Goal: Task Accomplishment & Management: Manage account settings

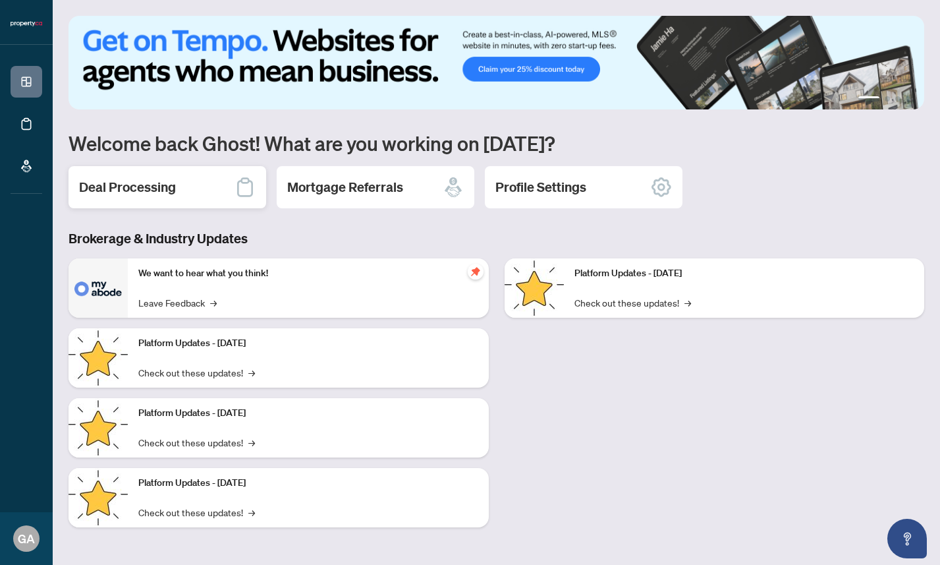
click at [123, 190] on h2 "Deal Processing" at bounding box center [127, 187] width 97 height 18
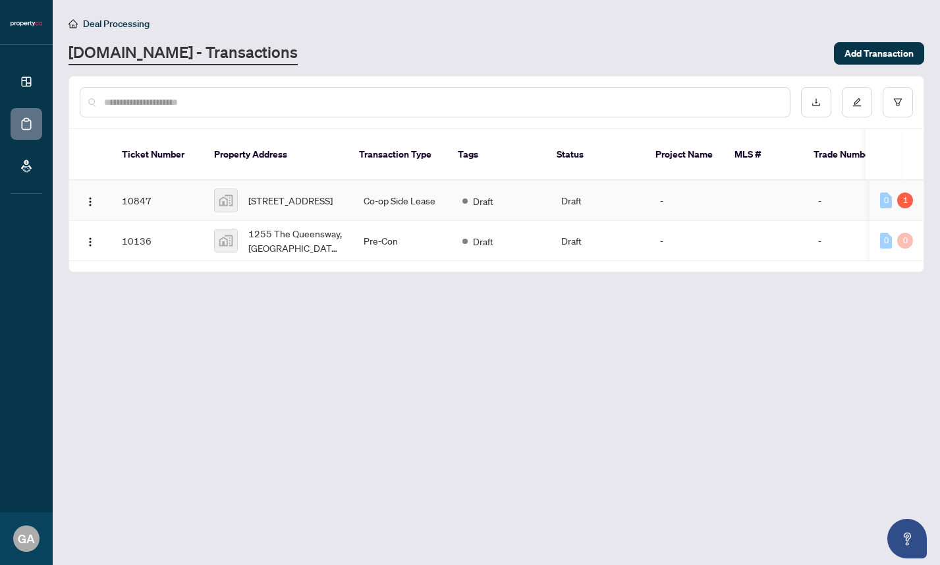
click at [497, 198] on td "Draft" at bounding box center [501, 201] width 99 height 40
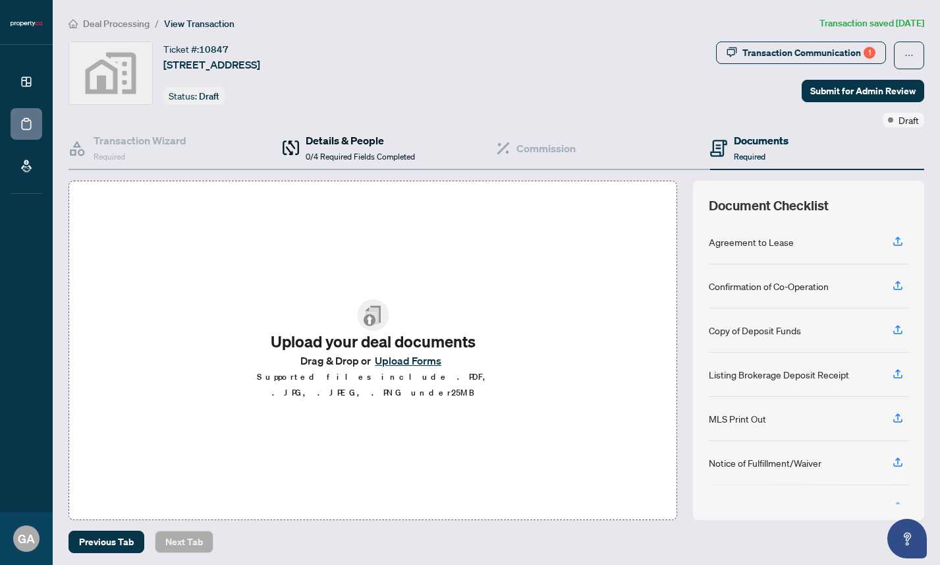
click at [340, 148] on div "Details & People 0/4 Required Fields Completed" at bounding box center [360, 147] width 109 height 31
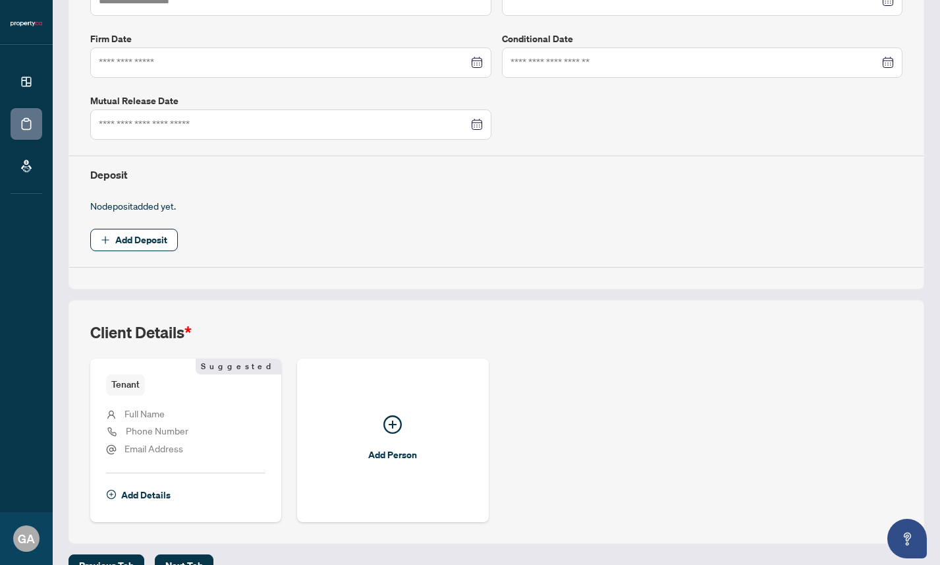
scroll to position [358, 0]
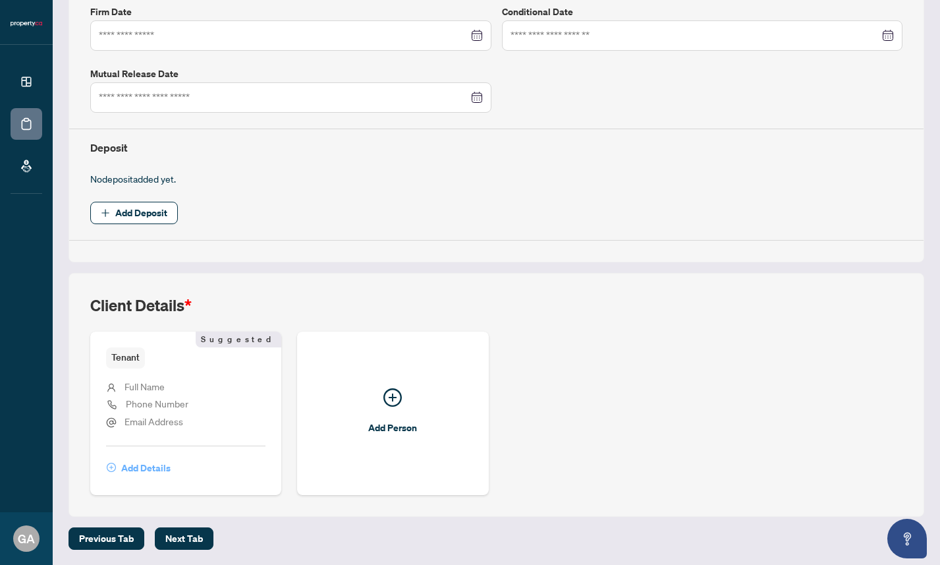
click at [142, 466] on span "Add Details" at bounding box center [145, 467] width 49 height 21
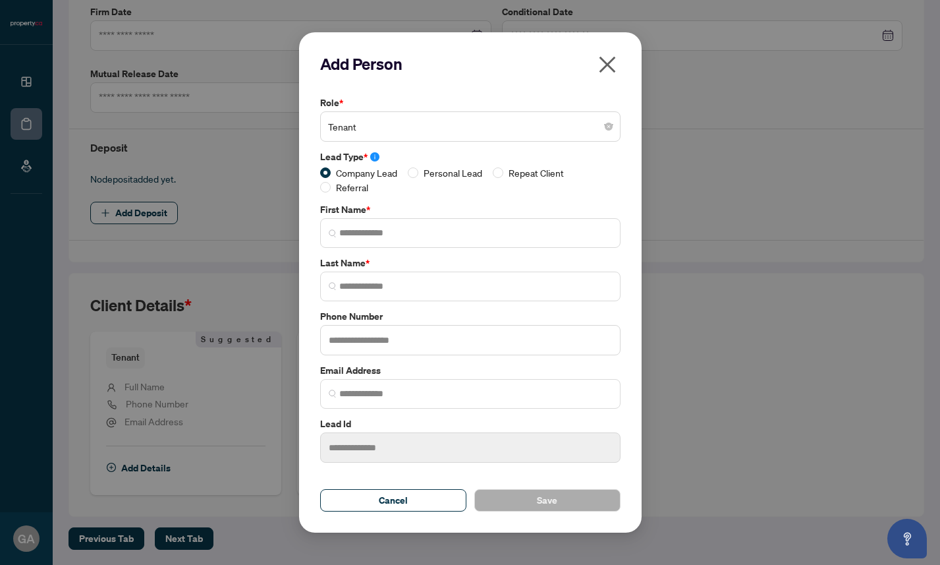
click at [603, 72] on icon "close" at bounding box center [607, 64] width 21 height 21
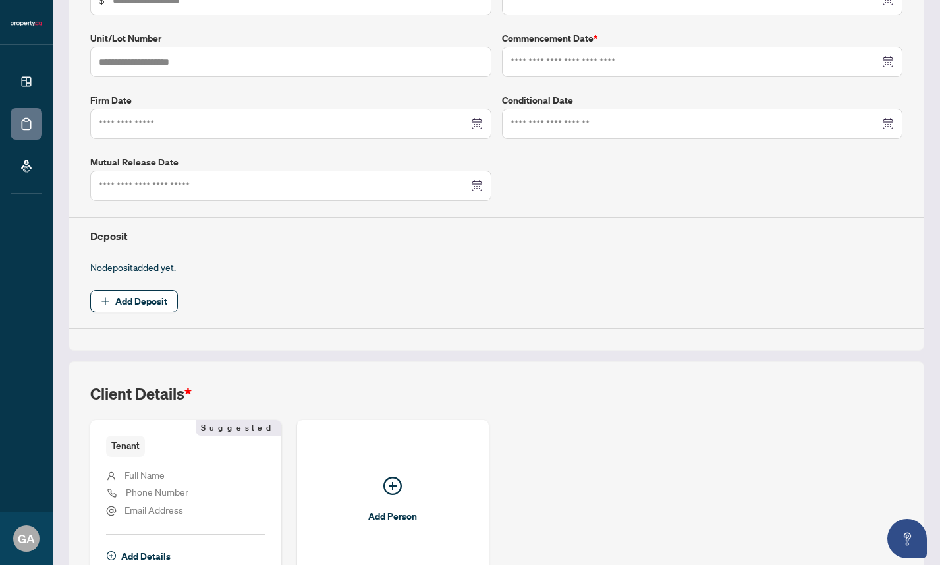
scroll to position [0, 0]
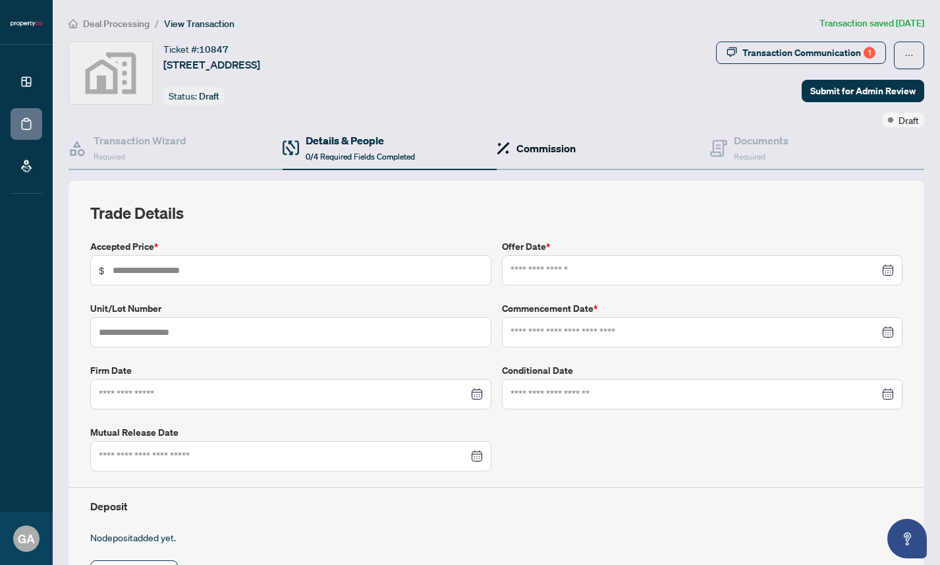
click at [532, 148] on h4 "Commission" at bounding box center [546, 148] width 59 height 16
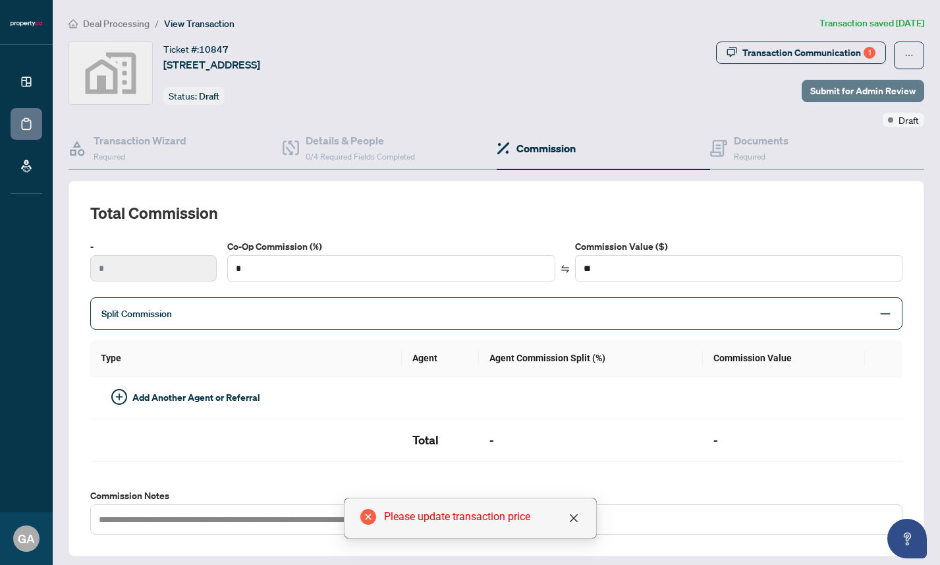
click at [831, 88] on span "Submit for Admin Review" at bounding box center [862, 90] width 105 height 21
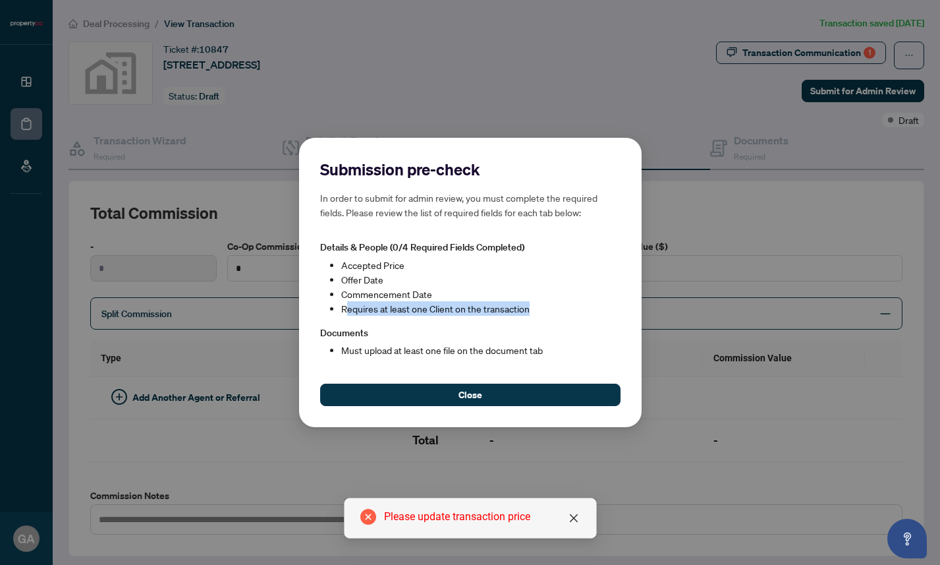
drag, startPoint x: 344, startPoint y: 310, endPoint x: 543, endPoint y: 312, distance: 199.0
click at [543, 312] on li "Requires at least one Client on the transaction" at bounding box center [480, 308] width 279 height 14
click at [501, 283] on li "Offer Date" at bounding box center [480, 279] width 279 height 14
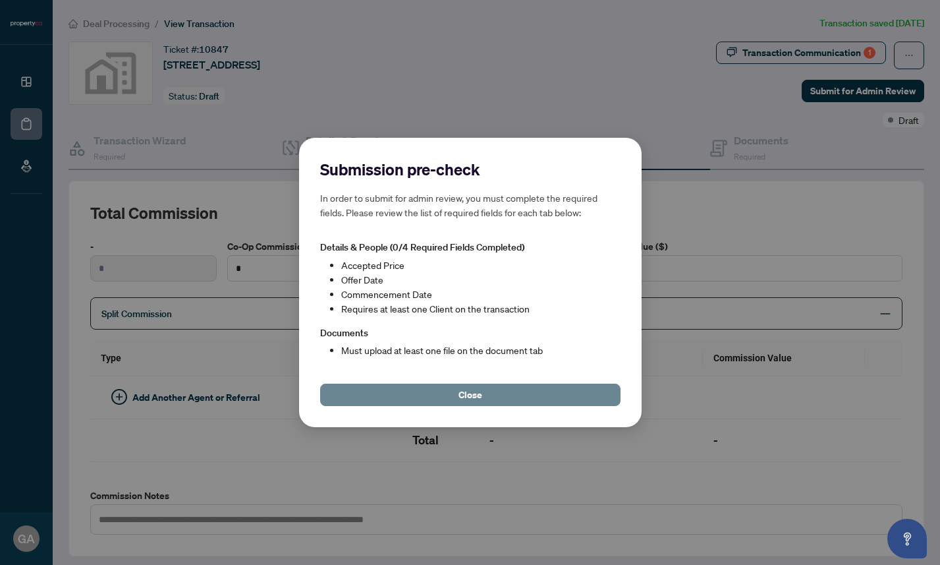
click at [468, 395] on span "Close" at bounding box center [471, 394] width 24 height 21
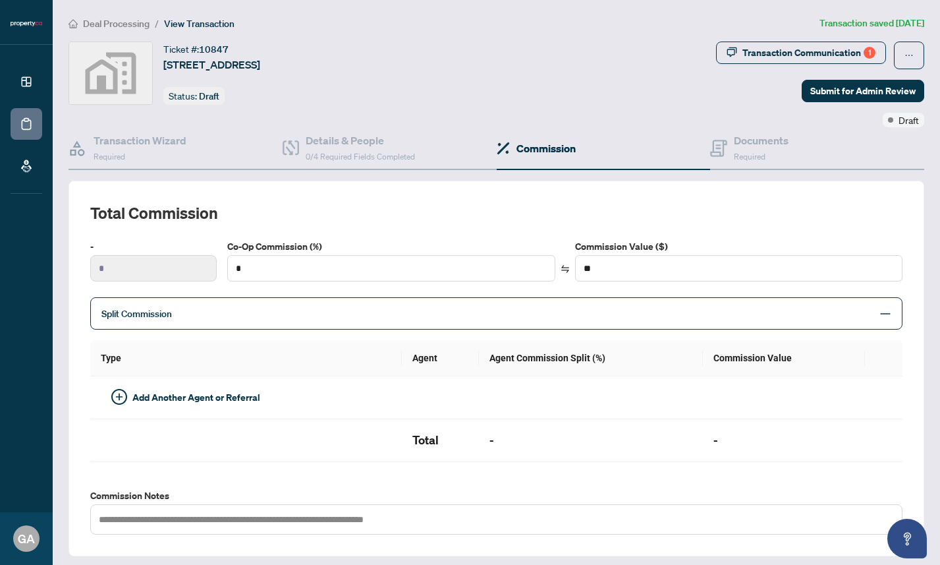
click at [436, 73] on div "Ticket #: 10847 [STREET_ADDRESS] Status: Draft" at bounding box center [390, 73] width 642 height 63
click at [363, 144] on h4 "Details & People" at bounding box center [360, 140] width 109 height 16
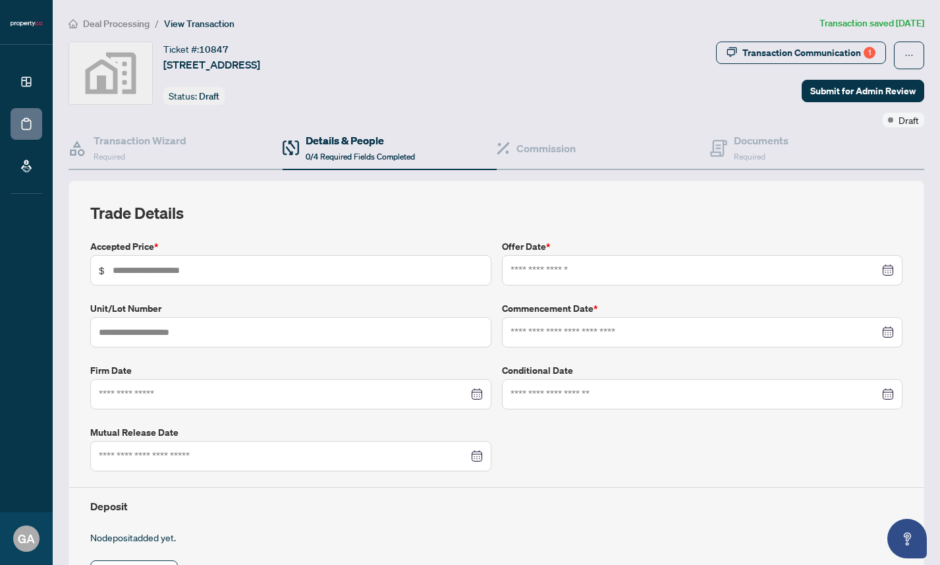
click at [340, 464] on div at bounding box center [290, 456] width 401 height 30
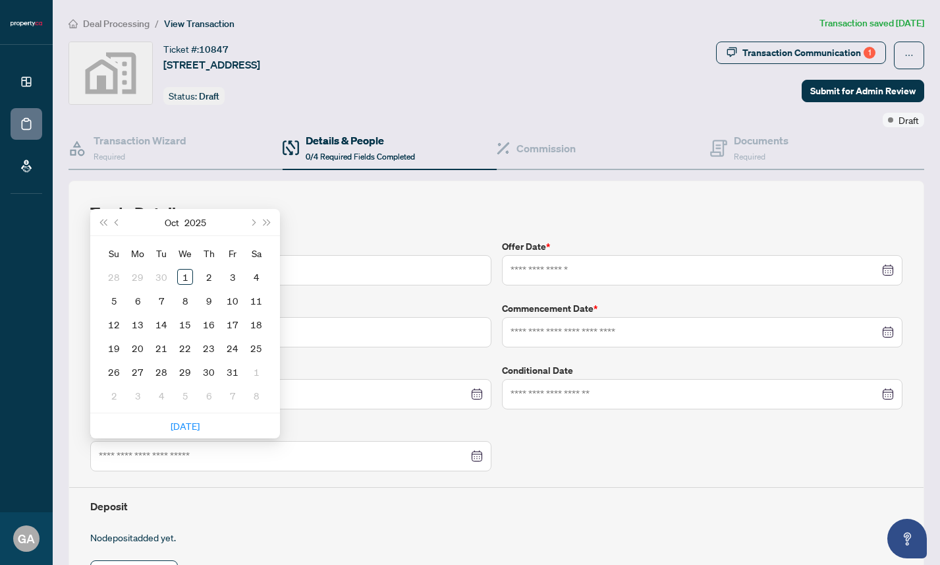
click at [283, 542] on div "No deposit added yet." at bounding box center [496, 537] width 823 height 14
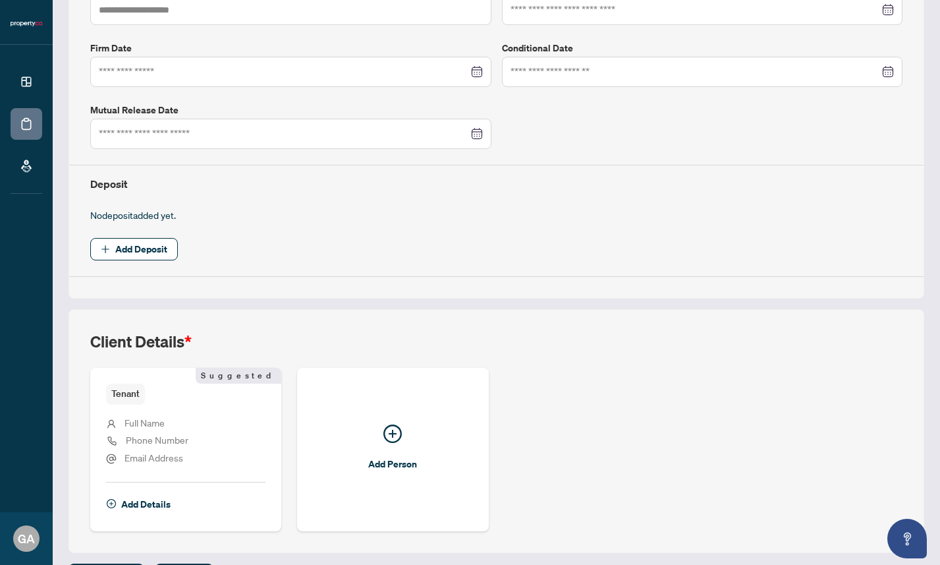
scroll to position [358, 0]
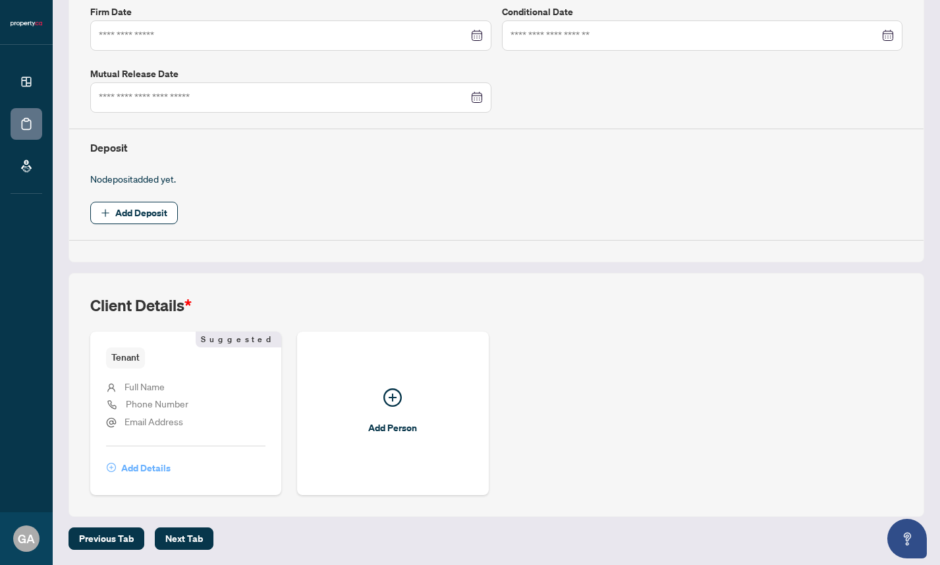
click at [140, 464] on span "Add Details" at bounding box center [145, 467] width 49 height 21
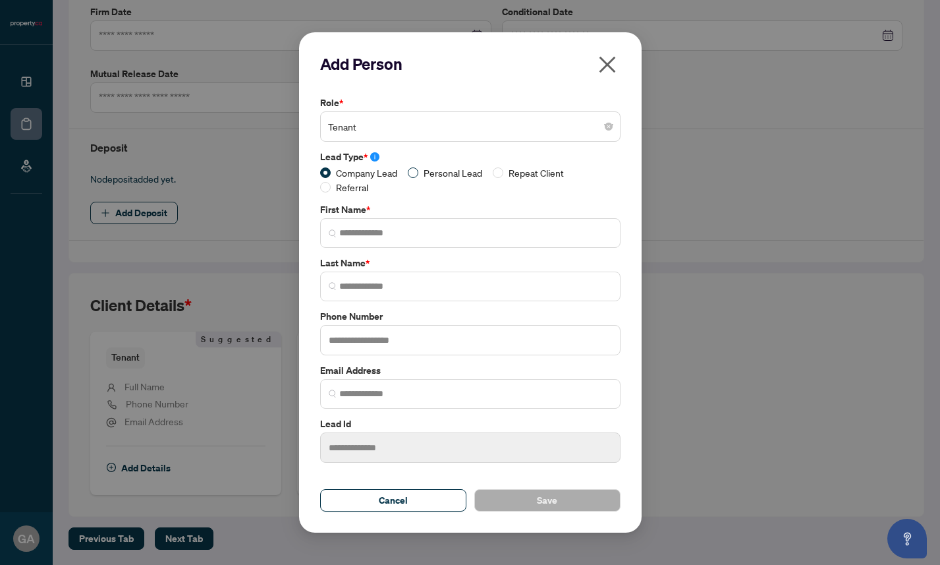
click at [426, 171] on span "Personal Lead" at bounding box center [452, 172] width 69 height 14
click at [351, 194] on span "Referral" at bounding box center [352, 187] width 43 height 14
click at [364, 177] on span "Company Lead" at bounding box center [367, 172] width 72 height 14
click at [436, 170] on span "Personal Lead" at bounding box center [452, 172] width 69 height 14
click at [449, 159] on label "Lead Type *" at bounding box center [470, 157] width 300 height 14
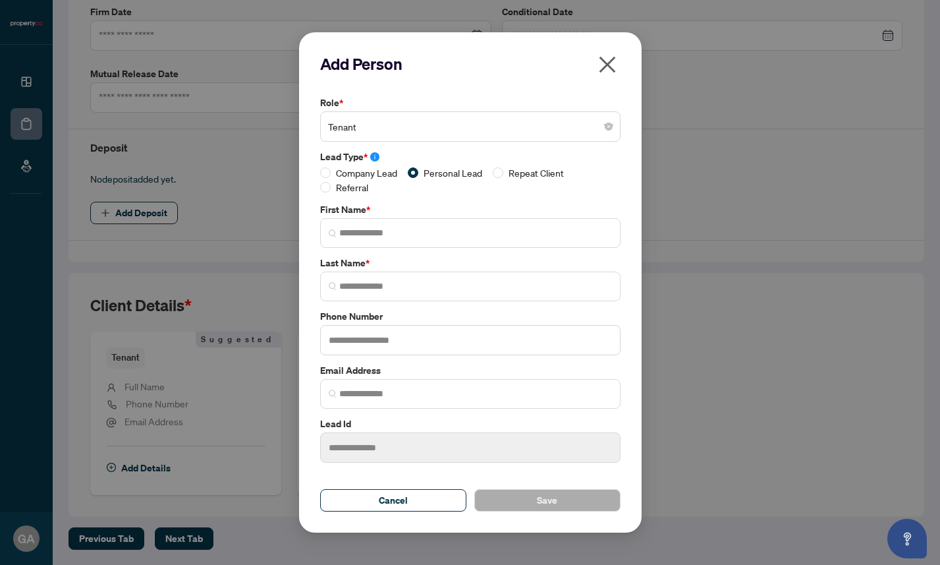
click at [611, 63] on icon "close" at bounding box center [607, 64] width 21 height 21
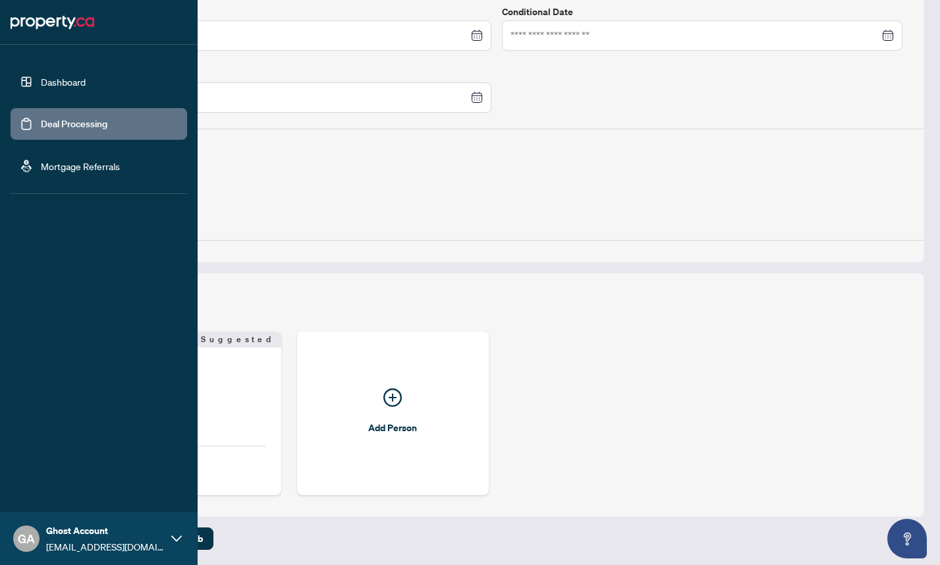
click at [69, 78] on link "Dashboard" at bounding box center [63, 82] width 45 height 12
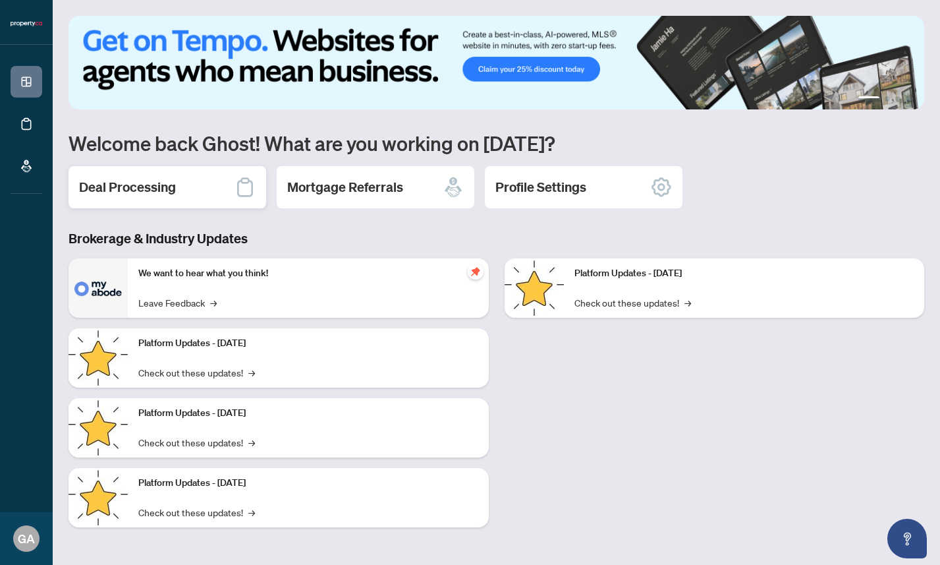
click at [169, 182] on h2 "Deal Processing" at bounding box center [127, 187] width 97 height 18
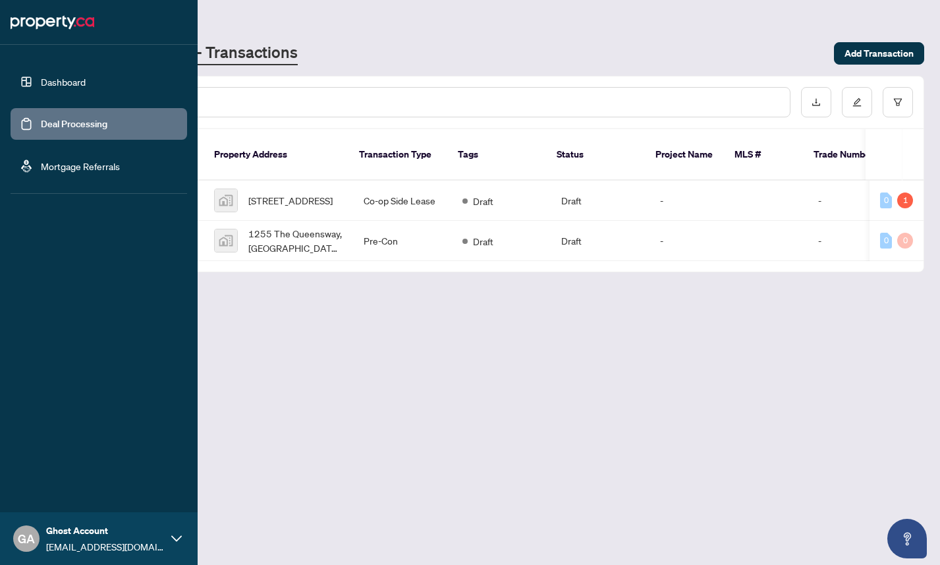
click at [169, 535] on div "GA Ghost Account [EMAIL_ADDRESS][DOMAIN_NAME]" at bounding box center [99, 538] width 198 height 53
click at [73, 488] on span "Profile Settings" at bounding box center [69, 487] width 63 height 21
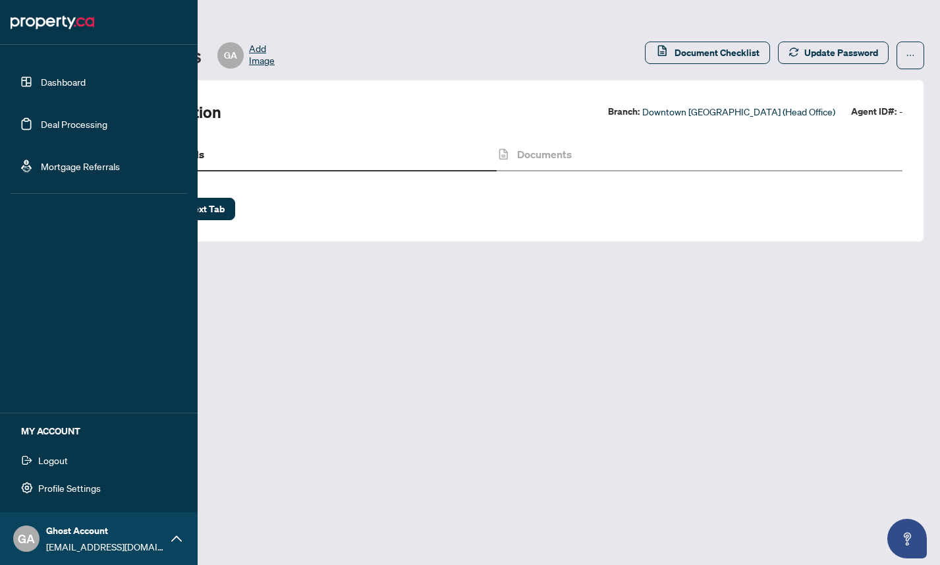
click at [52, 456] on span "Logout" at bounding box center [53, 459] width 30 height 21
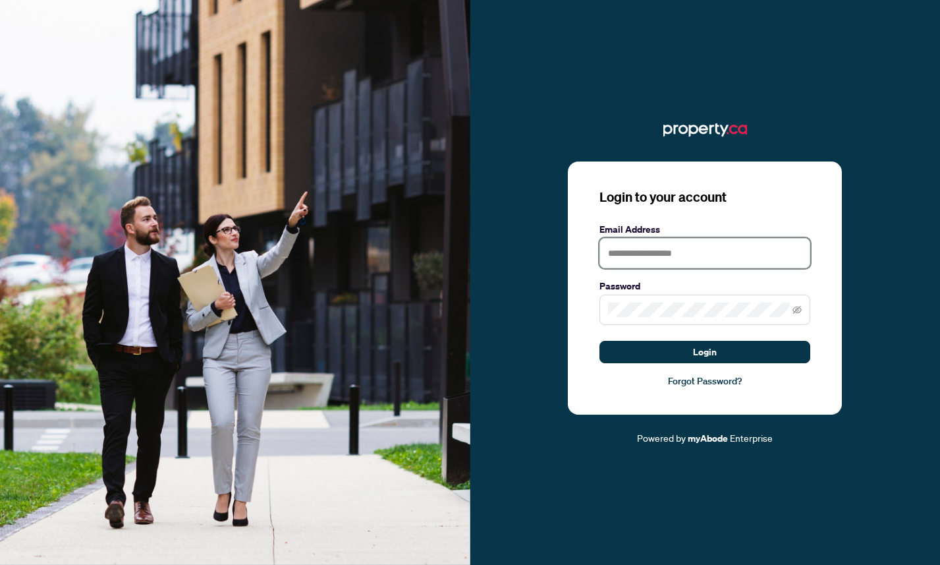
type input "**********"
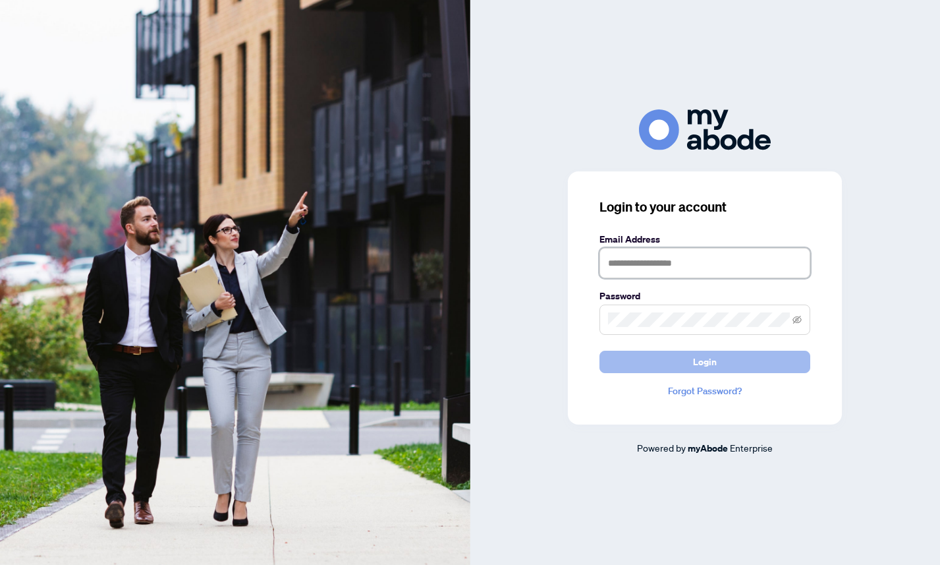
type input "**********"
click at [713, 358] on span "Login" at bounding box center [705, 361] width 24 height 21
